Goal: Navigation & Orientation: Find specific page/section

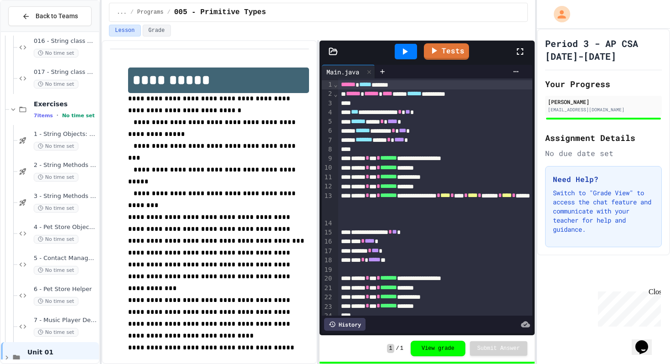
scroll to position [506, 0]
click at [38, 138] on div "1 - String Objects: Concatenation, Literals, and More No time set" at bounding box center [65, 140] width 63 height 20
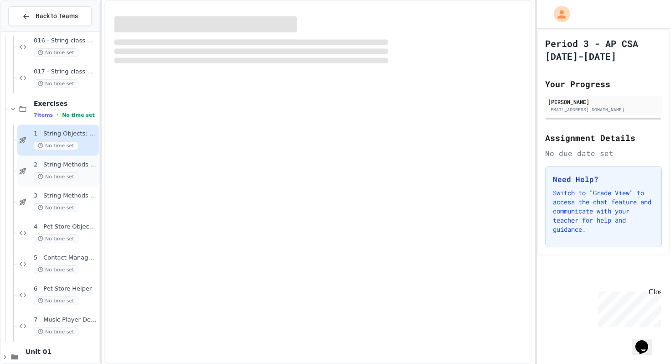
scroll to position [524, 0]
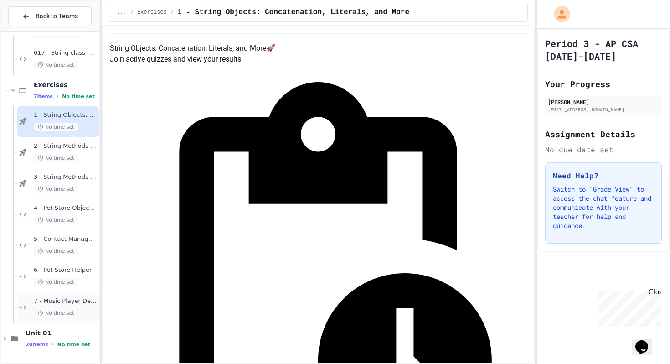
click at [74, 307] on div "7 - Music Player Debugger No time set" at bounding box center [65, 307] width 63 height 20
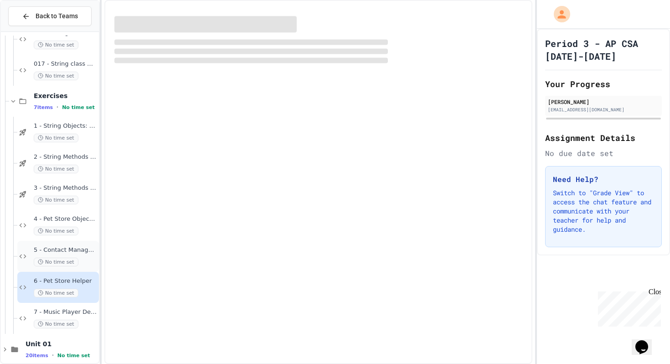
click at [71, 250] on span "5 - Contact Manager Debug" at bounding box center [65, 250] width 63 height 8
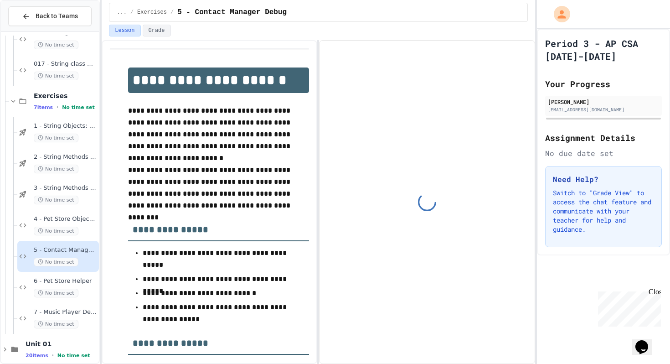
click at [71, 216] on span "4 - Pet Store Object Creator" at bounding box center [65, 219] width 63 height 8
